Goal: Task Accomplishment & Management: Complete application form

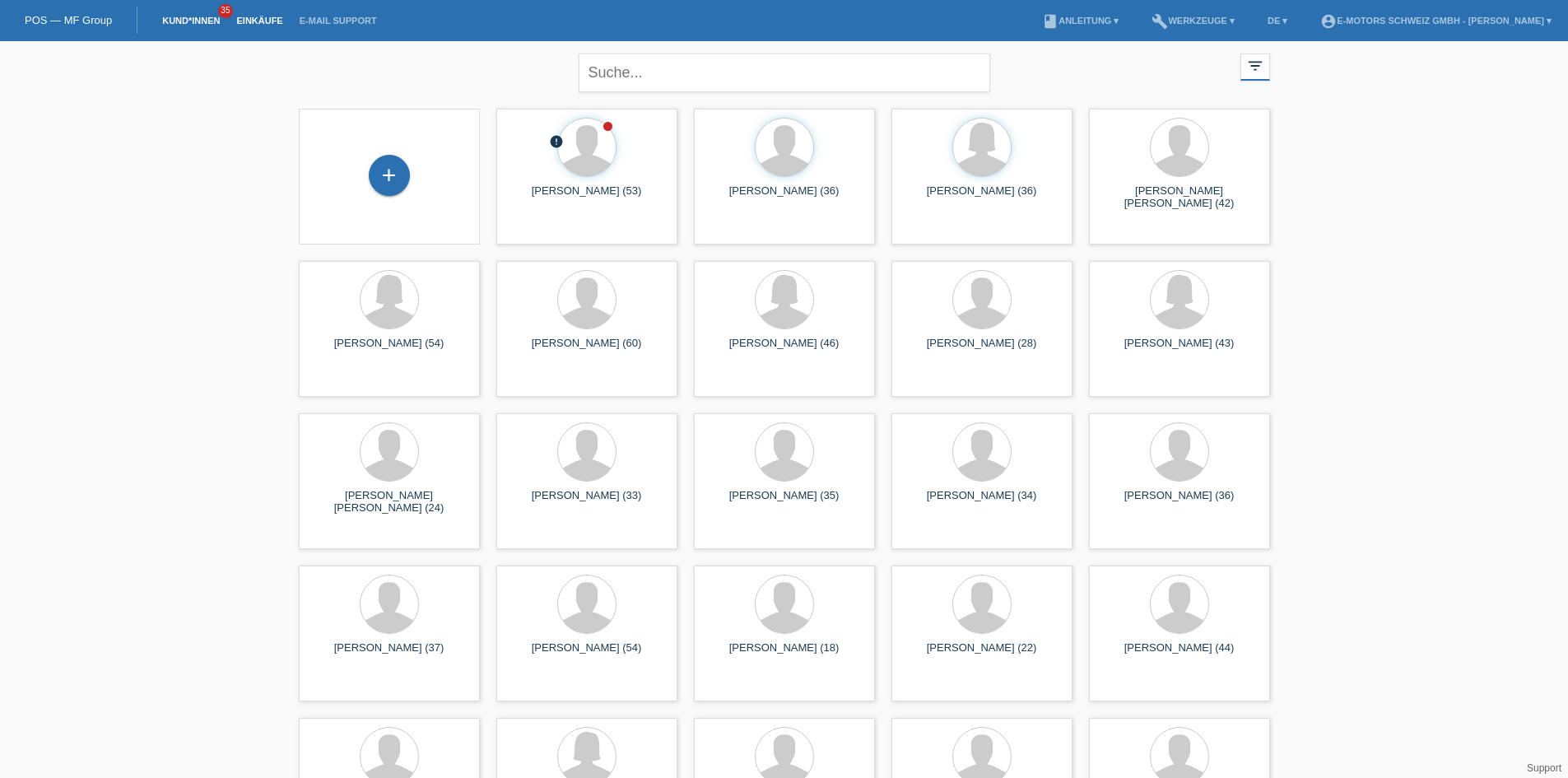
click at [246, 16] on link "Einkäufe" at bounding box center [259, 20] width 62 height 10
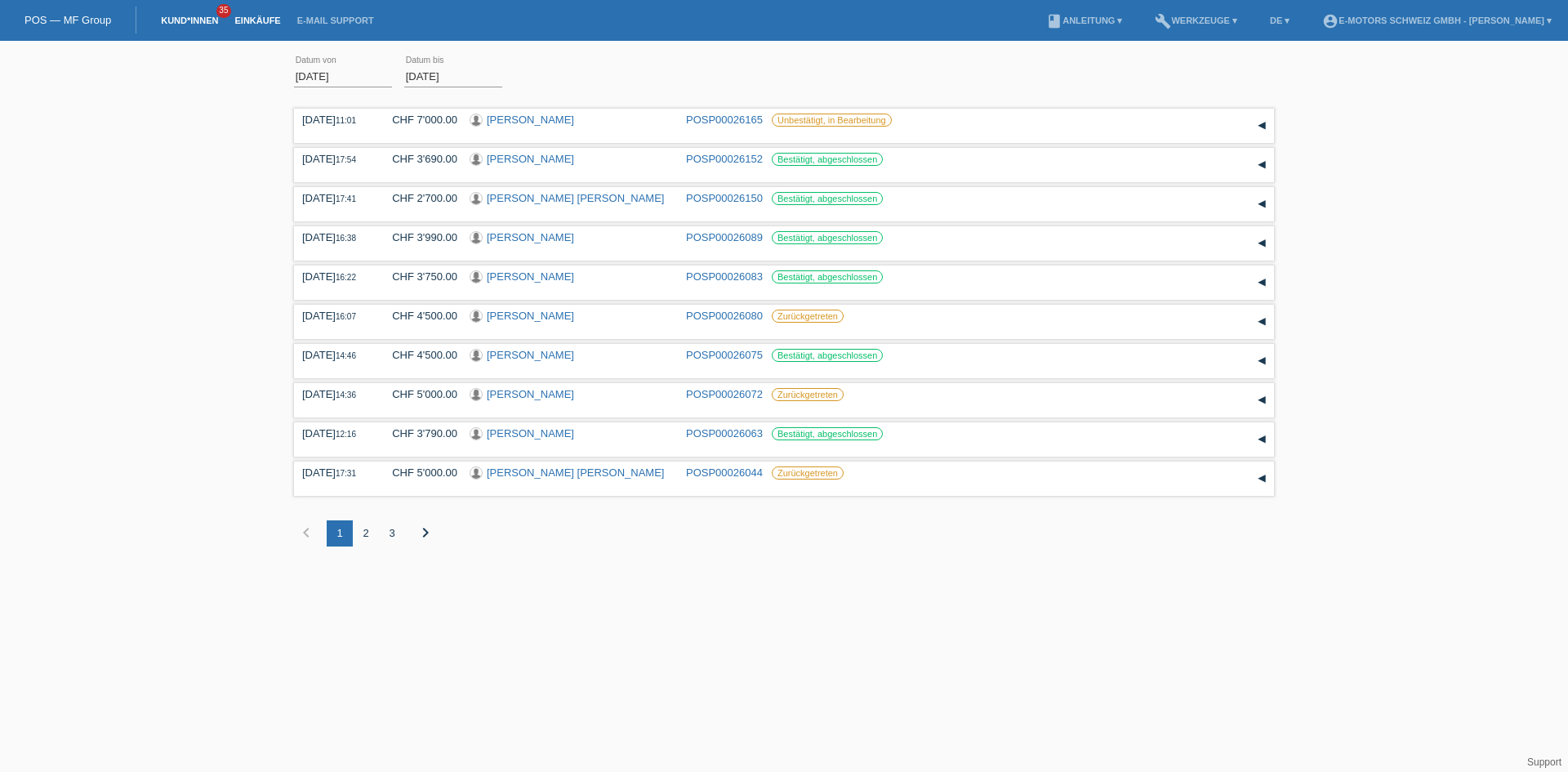
click at [171, 20] on link "Kund*innen" at bounding box center [189, 20] width 73 height 10
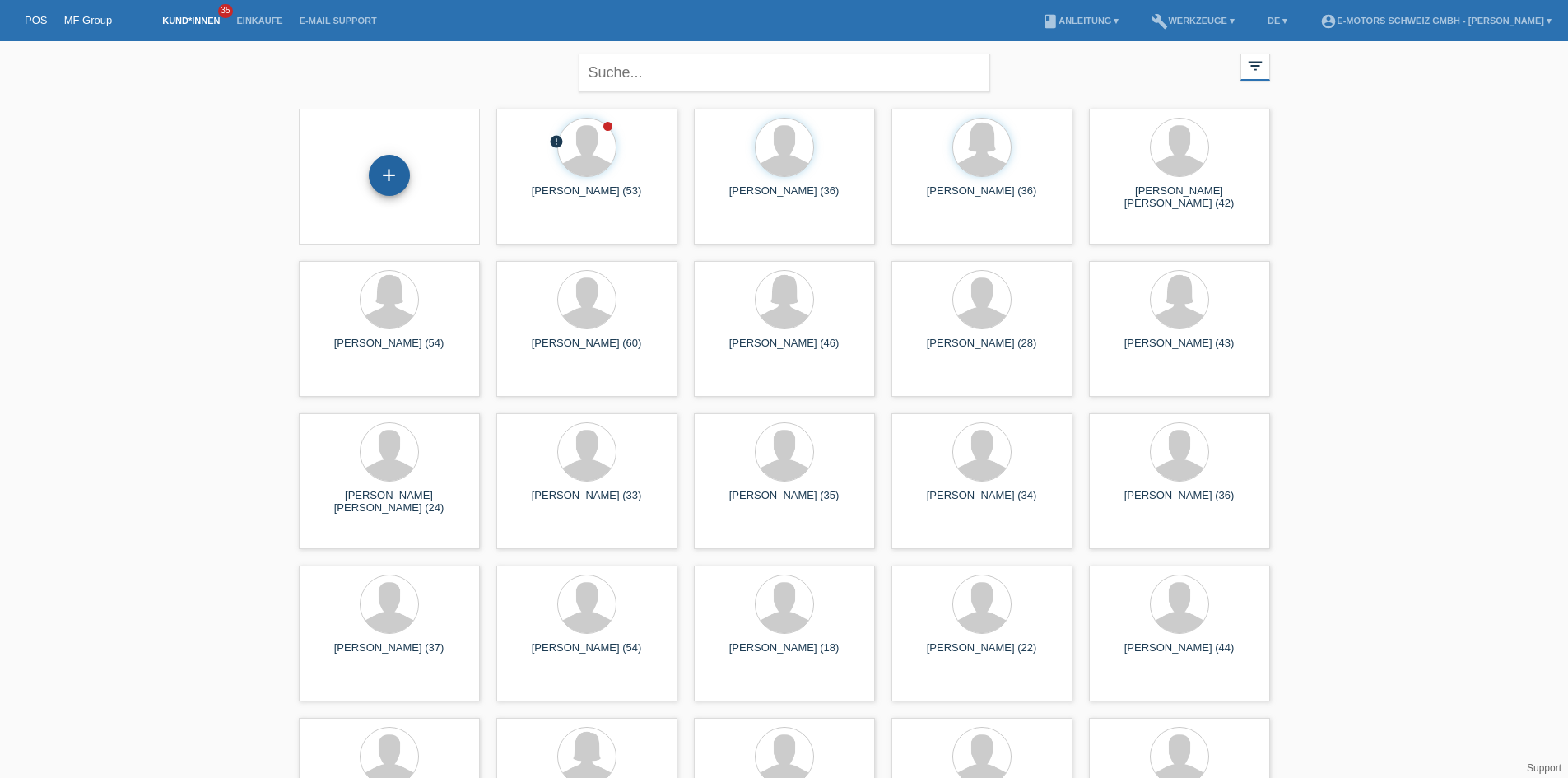
click at [388, 186] on div "+" at bounding box center [389, 175] width 41 height 41
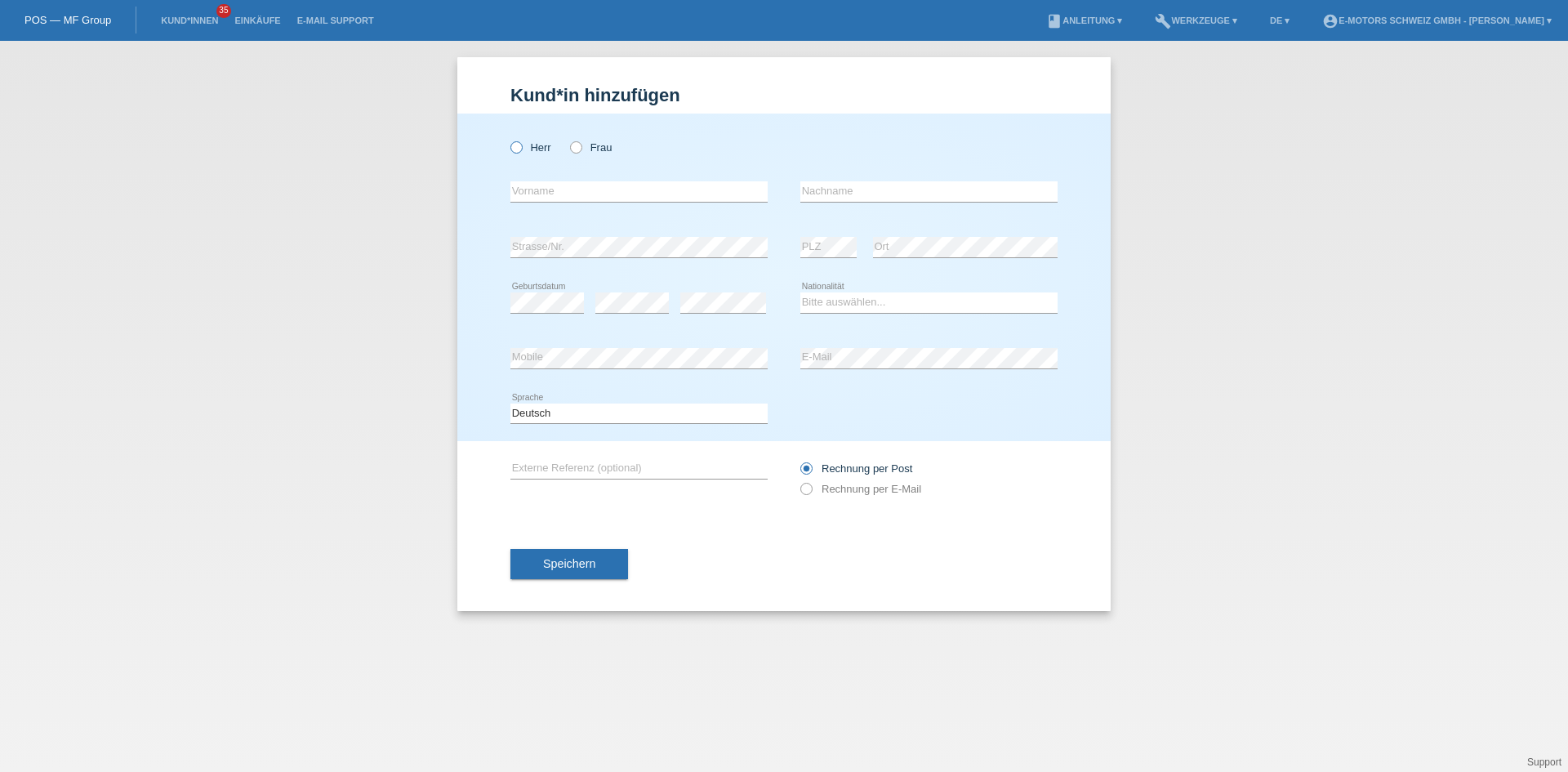
click at [508, 139] on icon at bounding box center [508, 139] width 0 height 0
click at [515, 151] on input "Herr" at bounding box center [516, 147] width 11 height 11
radio input "true"
click at [920, 368] on icon at bounding box center [928, 368] width 257 height 1
click at [861, 225] on div "error PLZ error Ort" at bounding box center [928, 247] width 257 height 56
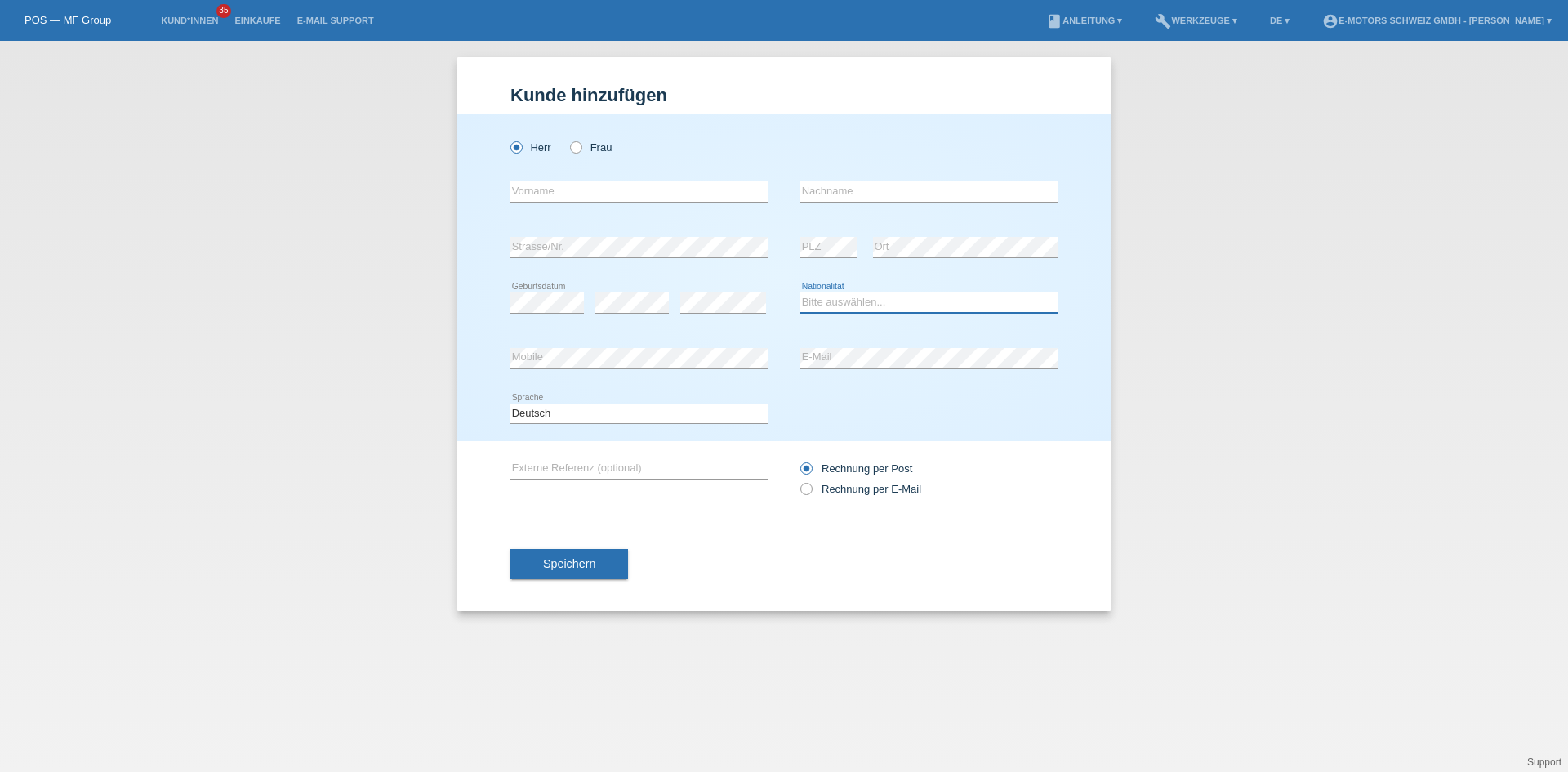
click at [856, 295] on select "Bitte auswählen... Schweiz Deutschland Liechtenstein Österreich ------------ Af…" at bounding box center [928, 302] width 257 height 19
select select "RO"
click at [800, 292] on select "Bitte auswählen... Schweiz Deutschland Liechtenstein Österreich ------------ Af…" at bounding box center [928, 302] width 257 height 19
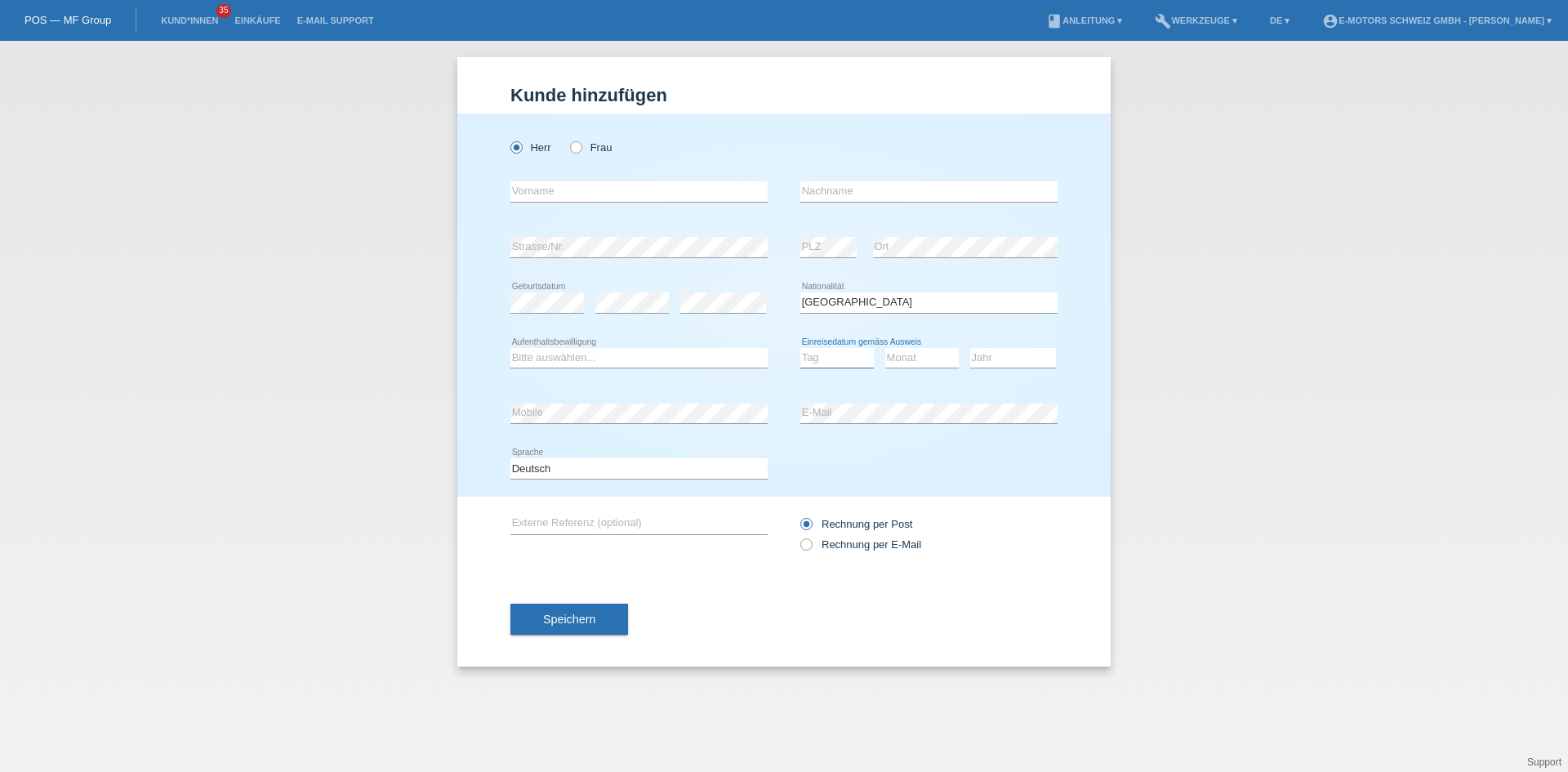
click at [814, 364] on select "Tag 01 02 03 04 05 06 07 08 09 10 11" at bounding box center [837, 358] width 73 height 19
select select "02"
click at [800, 348] on select "Tag 01 02 03 04 05 06 07 08 09 10 11" at bounding box center [837, 358] width 73 height 19
click at [941, 351] on select "Monat 01 02 03 04 05 06 07 08 09 10 11" at bounding box center [921, 358] width 73 height 19
select select "02"
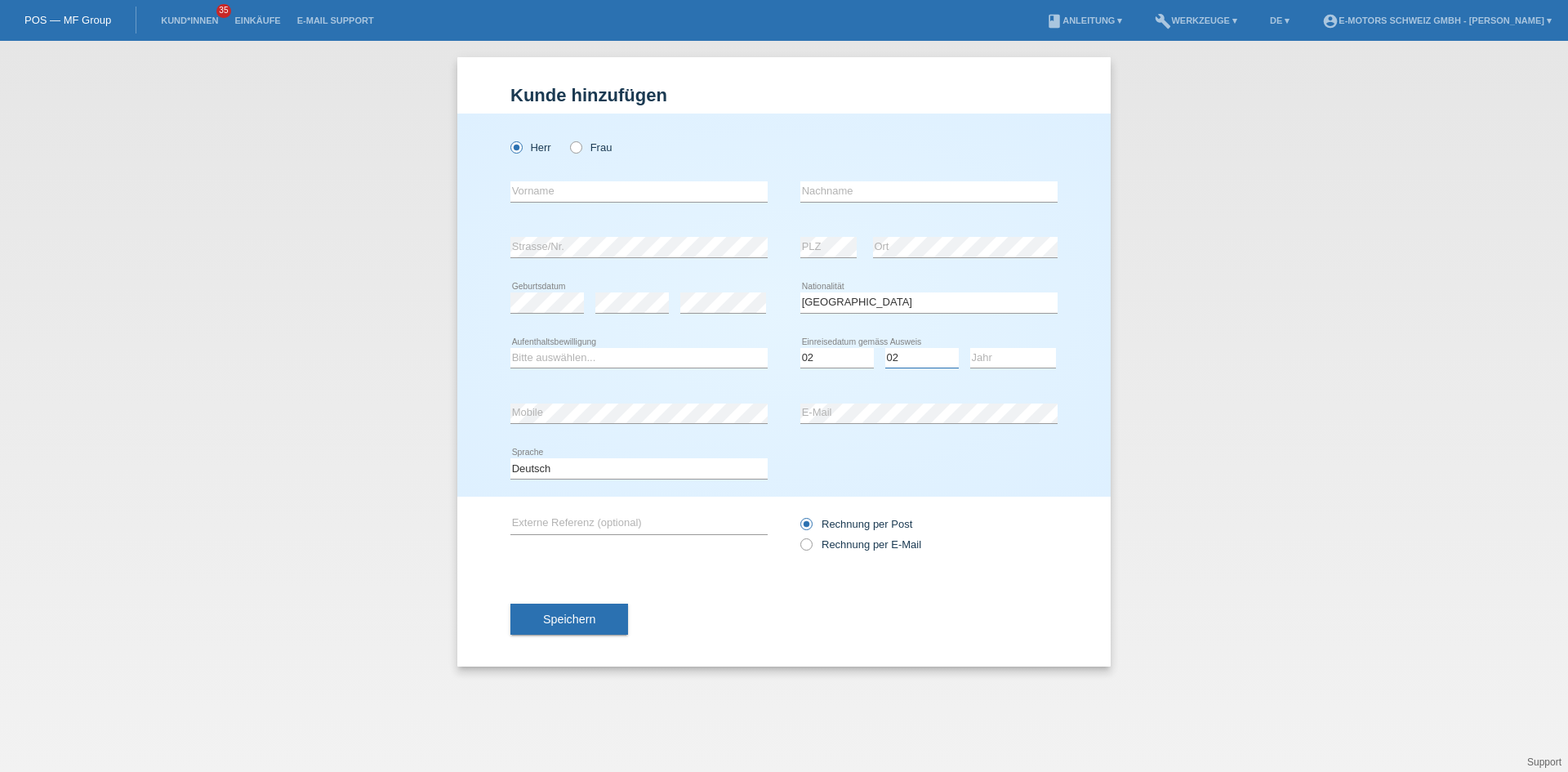
click at [885, 348] on select "Monat 01 02 03 04 05 06 07 08 09 10 11" at bounding box center [921, 358] width 73 height 19
click at [996, 363] on select "Jahr 2025 2024 2023 2022 2021 2020 2019 2018 2017 2016 2015 2014 2013 2012 2011…" at bounding box center [1012, 358] width 86 height 19
select select "2021"
click at [970, 348] on select "Jahr 2025 2024 2023 2022 2021 2020 2019 2018 2017 2016 2015 2014 2013 2012 2011…" at bounding box center [1012, 358] width 86 height 19
click at [617, 360] on select "Bitte auswählen... C B B - Flüchtlingsstatus Andere" at bounding box center [639, 358] width 257 height 19
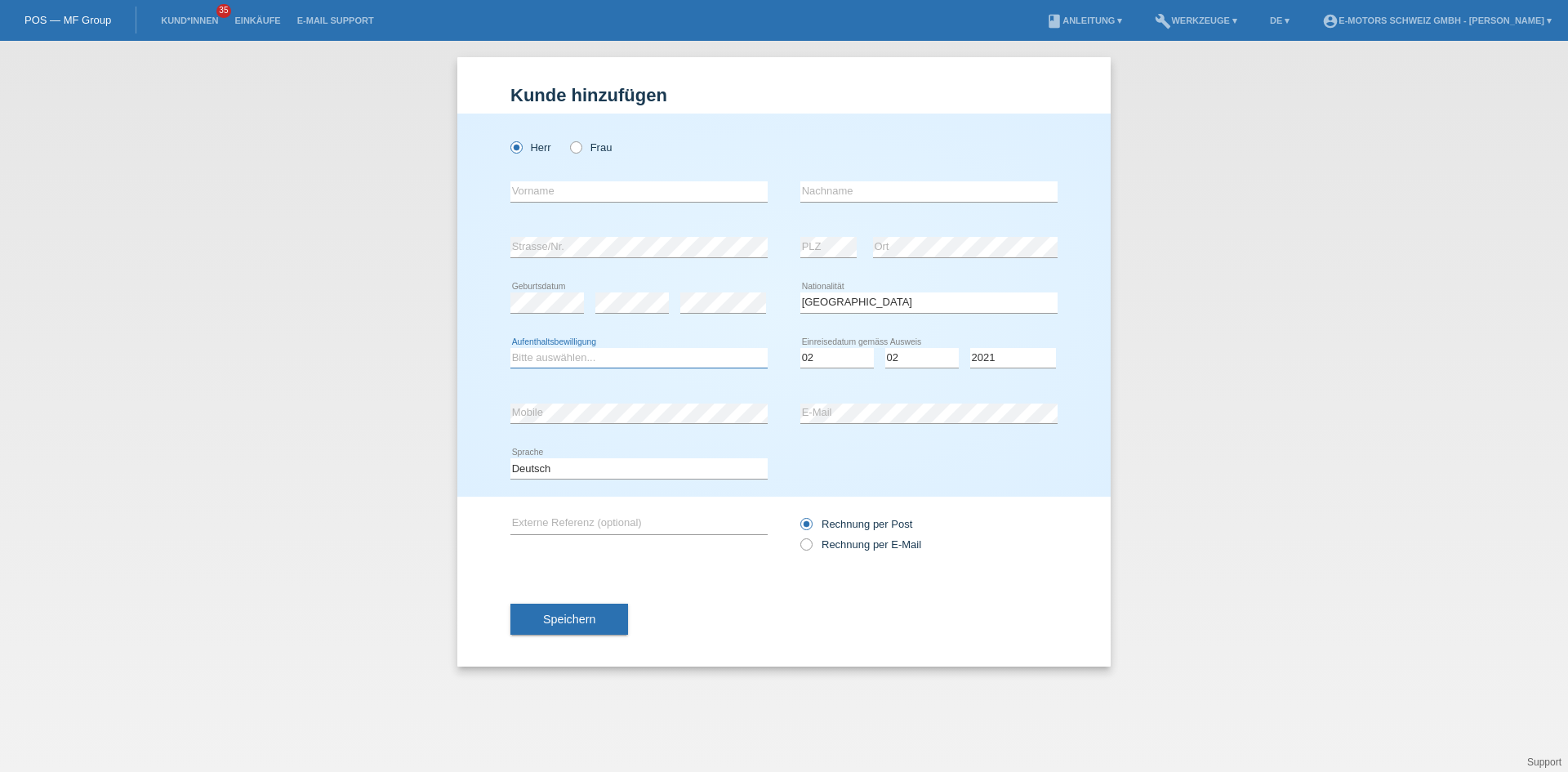
select select "B"
click at [511, 348] on select "Bitte auswählen... C B B - Flüchtlingsstatus Andere" at bounding box center [639, 358] width 257 height 19
click at [562, 188] on input "text" at bounding box center [639, 191] width 257 height 20
paste input "Agavriloaie"
type input "Agavriloaie"
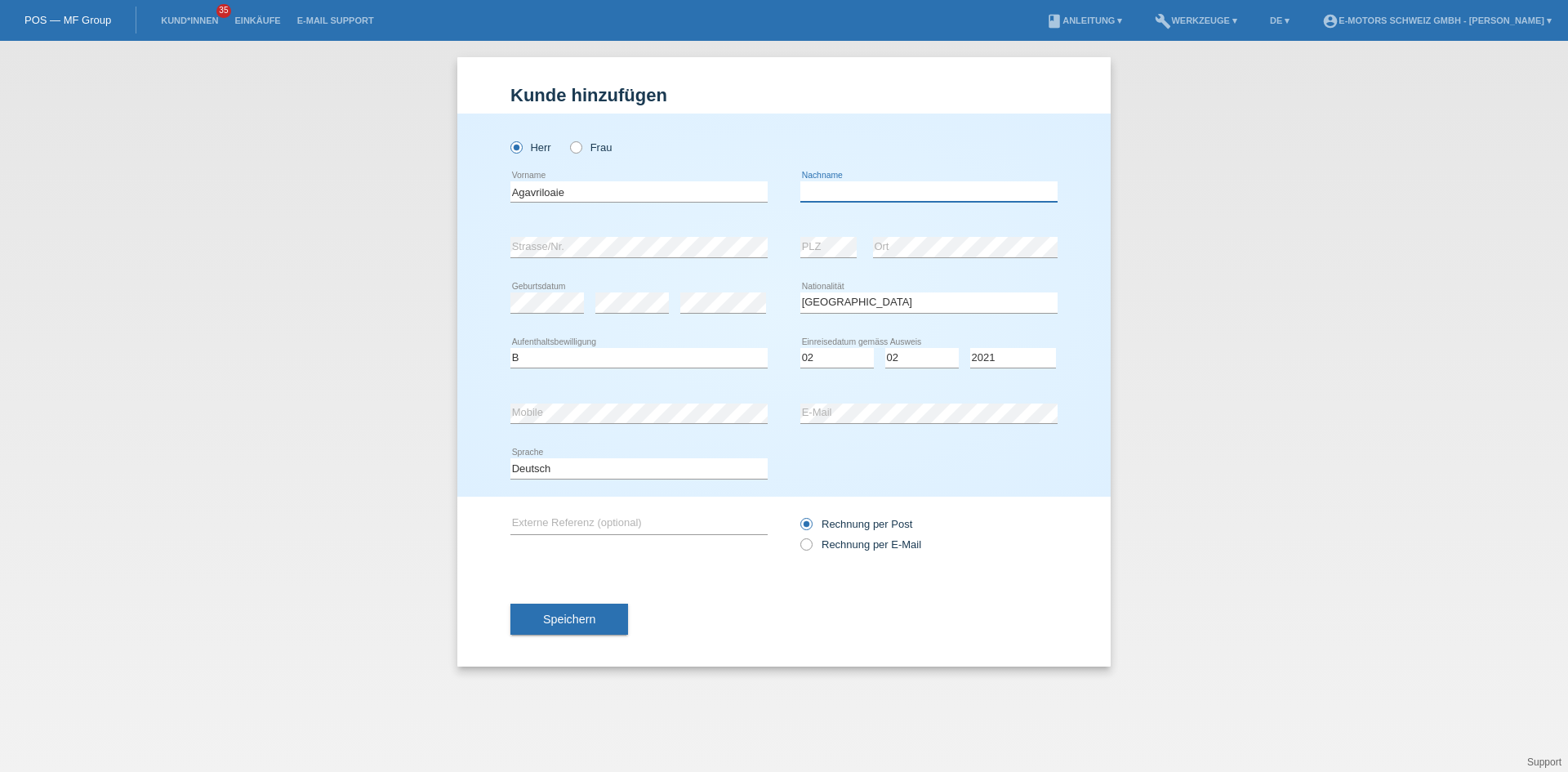
click at [836, 198] on input "text" at bounding box center [928, 191] width 257 height 20
paste input "[PERSON_NAME]"
type input "[PERSON_NAME]"
click at [581, 623] on span "Speichern" at bounding box center [569, 618] width 52 height 13
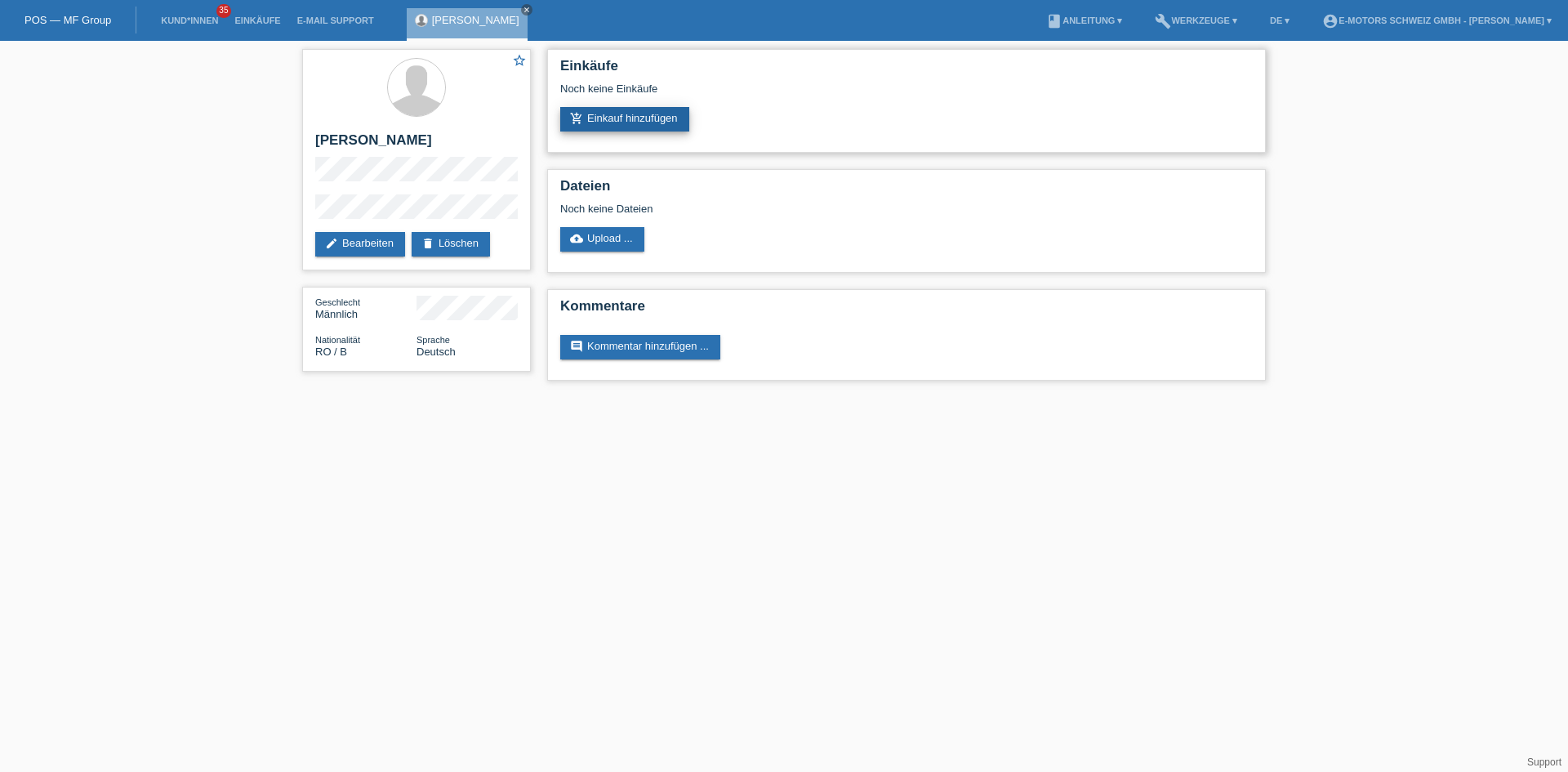
click at [637, 123] on link "add_shopping_cart Einkauf hinzufügen" at bounding box center [625, 119] width 129 height 25
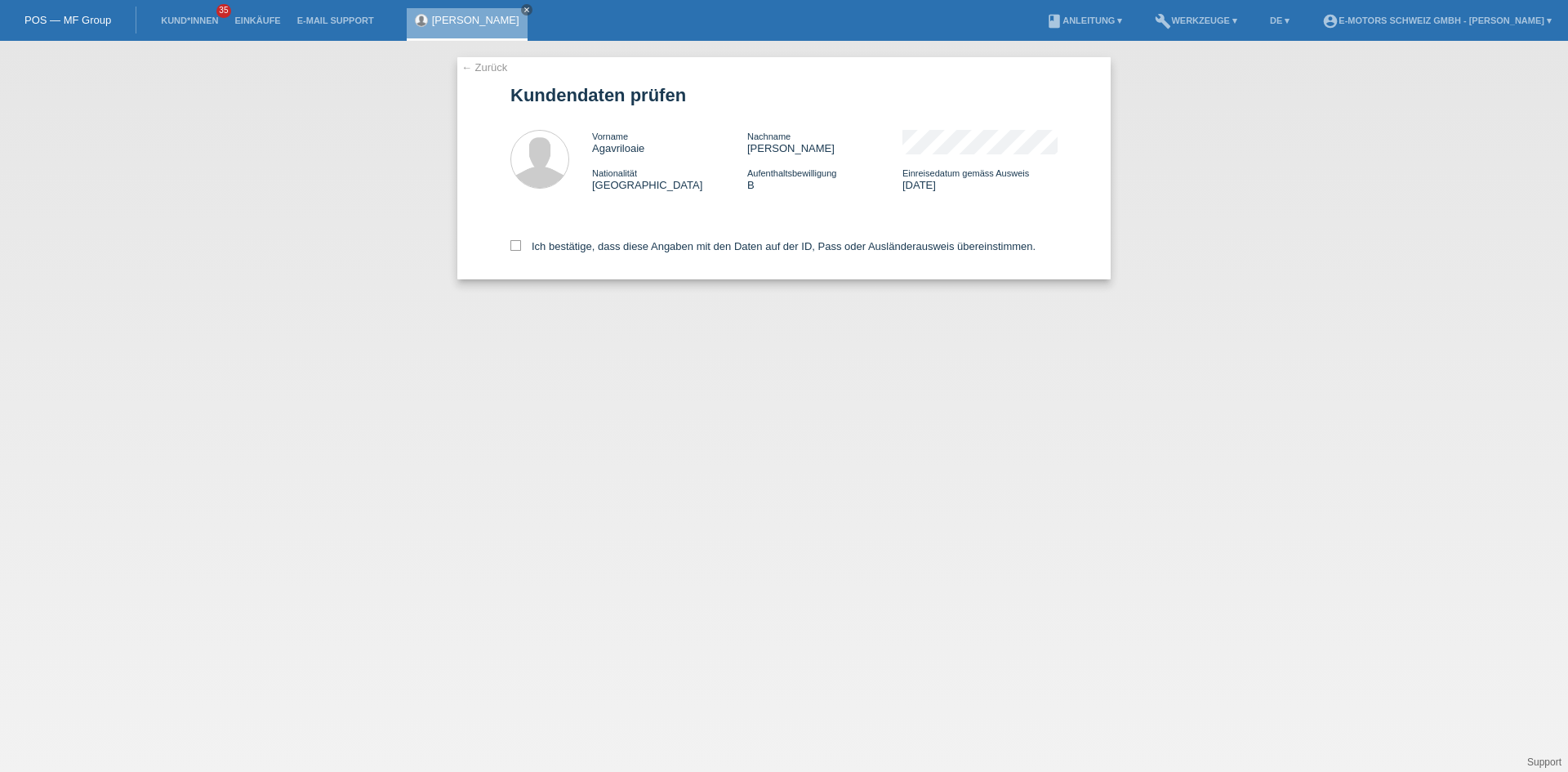
click at [575, 259] on div "Ich bestätige, dass diese Angaben mit den Daten auf der ID, Pass oder Ausländer…" at bounding box center [784, 243] width 547 height 72
click at [580, 249] on label "Ich bestätige, dass diese Angaben mit den Daten auf der ID, Pass oder Ausländer…" at bounding box center [773, 246] width 526 height 12
click at [521, 249] on input "Ich bestätige, dass diese Angaben mit den Daten auf der ID, Pass oder Ausländer…" at bounding box center [516, 246] width 11 height 11
checkbox input "true"
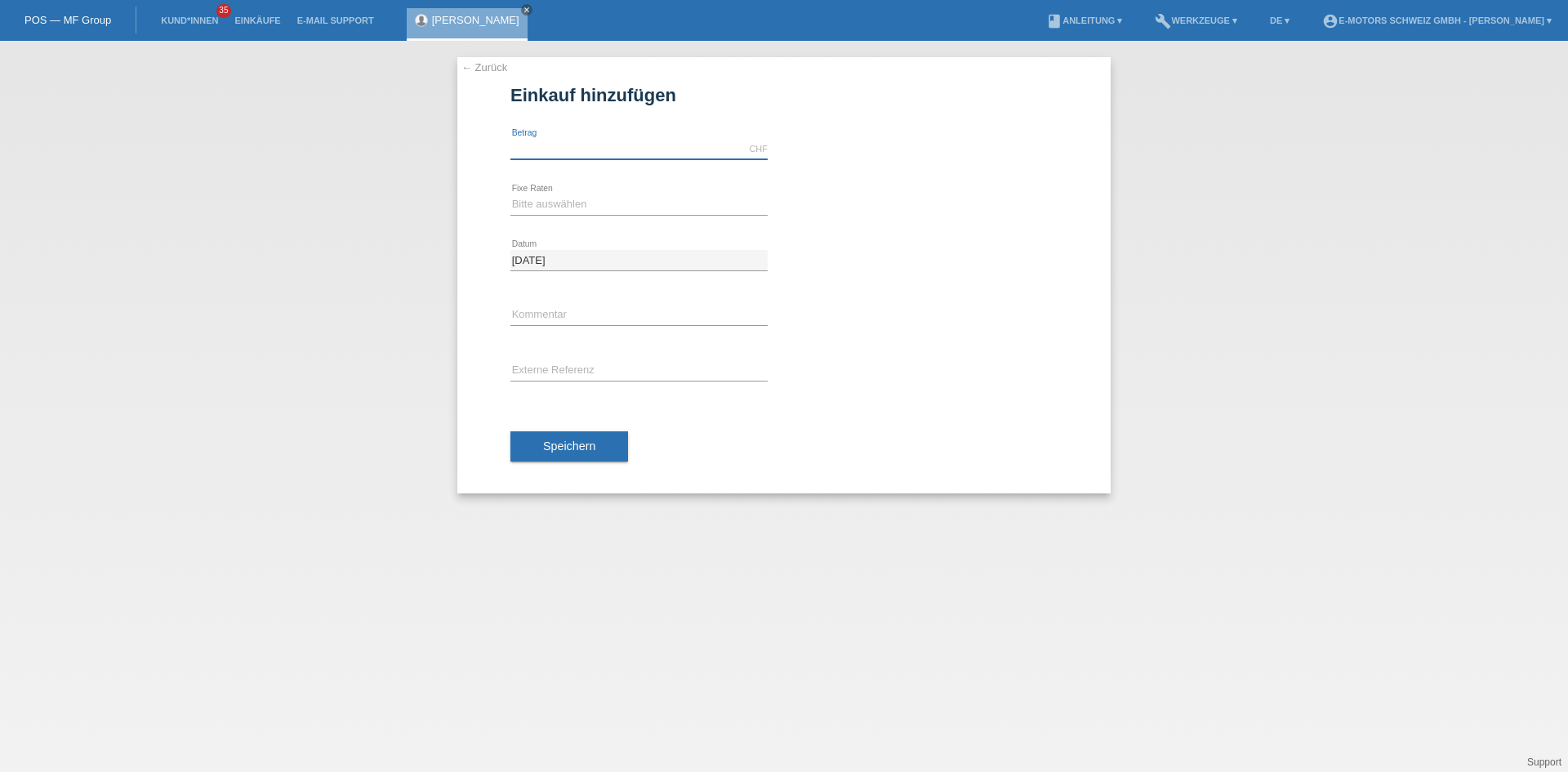
click at [598, 157] on input "text" at bounding box center [639, 148] width 257 height 20
type input "5000.00"
click at [535, 202] on select "Bitte auswählen 12 Raten 24 Raten 36 Raten 48 Raten" at bounding box center [639, 204] width 257 height 19
select select "214"
click at [511, 194] on select "Bitte auswählen 12 Raten 24 Raten 36 Raten 48 Raten" at bounding box center [639, 204] width 257 height 19
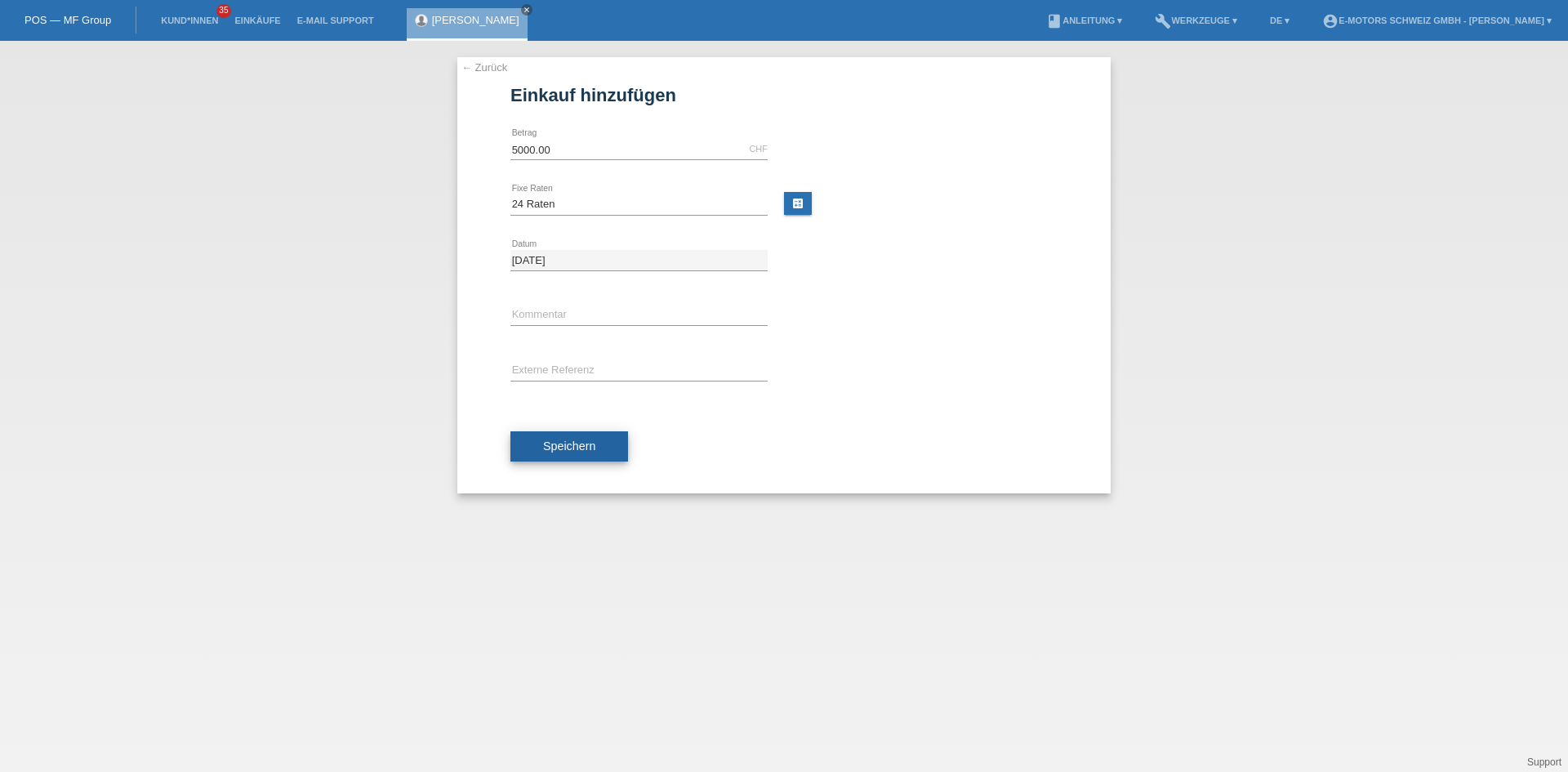
click at [561, 445] on span "Speichern" at bounding box center [569, 445] width 52 height 13
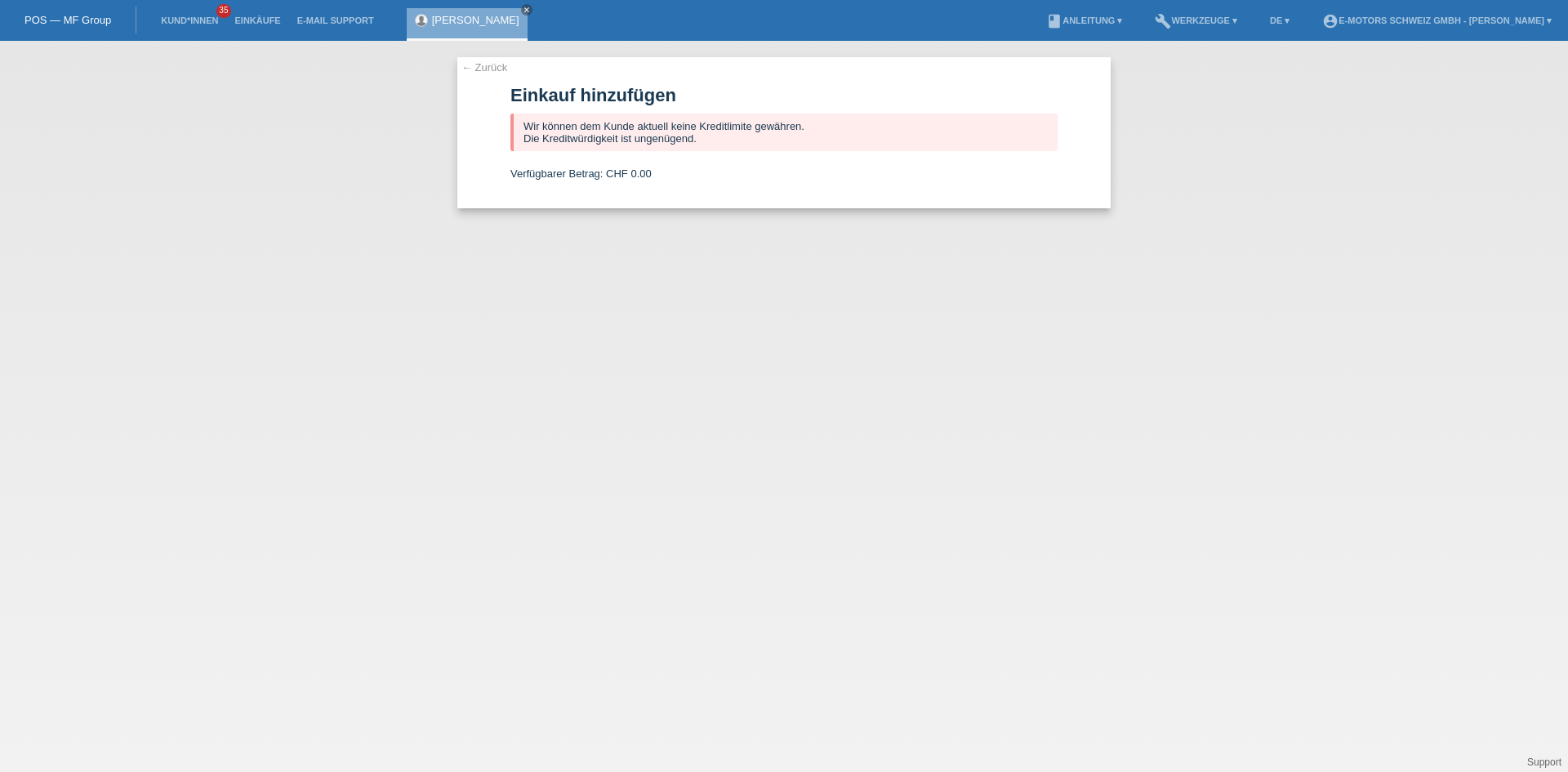
click at [484, 17] on link "[PERSON_NAME]" at bounding box center [475, 20] width 87 height 12
